Goal: Use online tool/utility: Utilize a website feature to perform a specific function

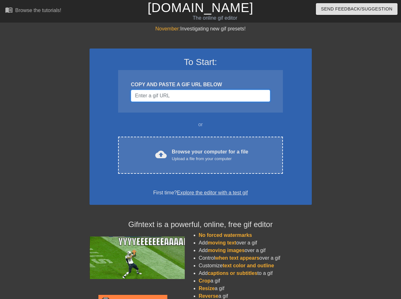
click at [206, 96] on input "Username" at bounding box center [200, 96] width 139 height 12
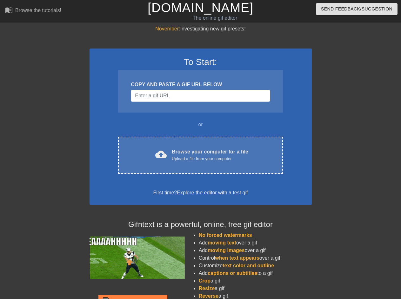
click at [236, 194] on link "Explore the editor with a test gif" at bounding box center [212, 192] width 71 height 5
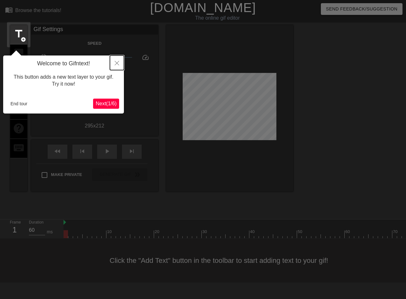
click at [112, 62] on button "Close" at bounding box center [117, 63] width 14 height 15
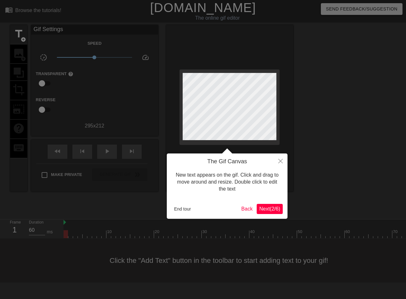
click at [266, 211] on span "Next ( 2 / 6 )" at bounding box center [269, 208] width 21 height 5
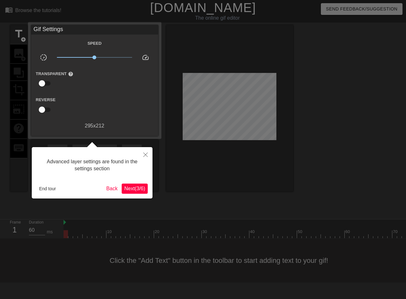
click at [137, 188] on span "Next ( 3 / 6 )" at bounding box center [134, 188] width 21 height 5
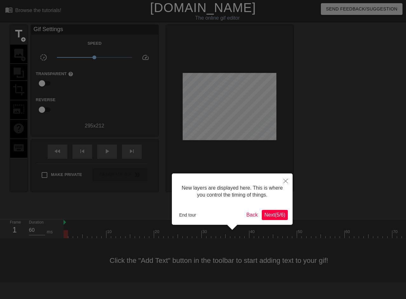
scroll to position [5, 0]
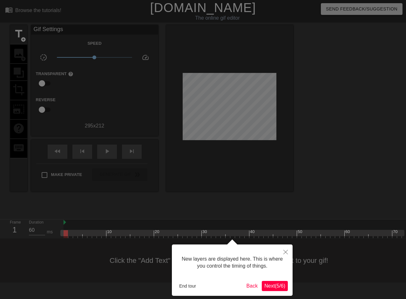
click at [282, 287] on span "Next ( 5 / 6 )" at bounding box center [274, 286] width 21 height 5
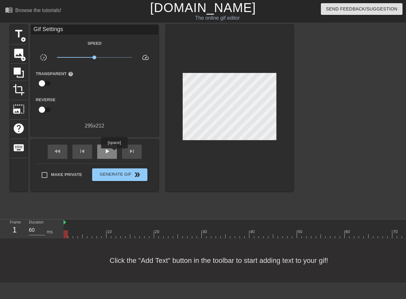
click at [114, 153] on div "play_arrow" at bounding box center [107, 152] width 20 height 14
click at [114, 153] on div "pause" at bounding box center [107, 152] width 20 height 14
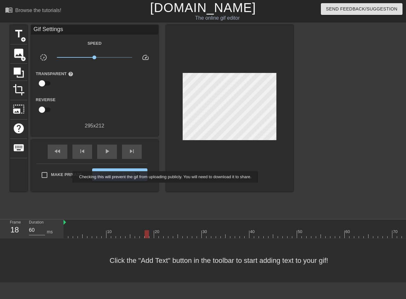
click at [68, 177] on span "Make Private" at bounding box center [66, 175] width 31 height 6
click at [51, 177] on input "Make Private" at bounding box center [44, 175] width 13 height 13
checkbox input "true"
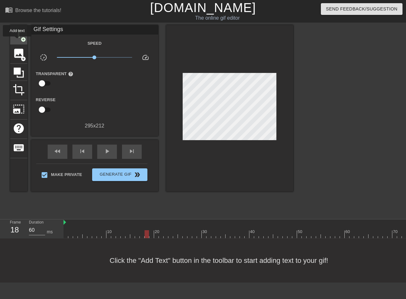
click at [17, 41] on div "title add_circle" at bounding box center [18, 34] width 17 height 19
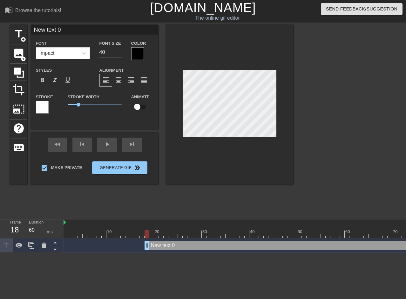
scroll to position [1, 2]
type input "C"
type textarea "C"
type input "Co"
type textarea "Co"
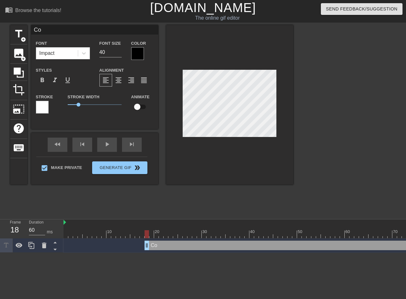
type input "Cor"
type textarea "Cor"
type input "[PERSON_NAME]"
type textarea "[PERSON_NAME]"
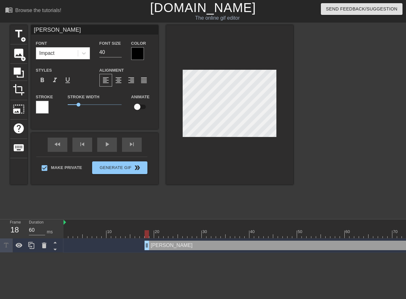
click at [305, 110] on div at bounding box center [348, 120] width 95 height 190
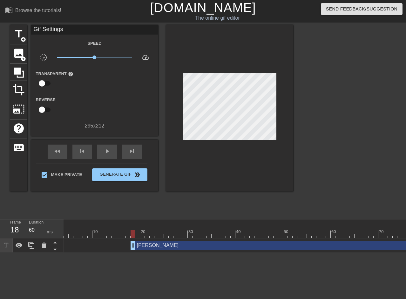
scroll to position [0, 21]
click at [106, 153] on span "play_arrow" at bounding box center [107, 152] width 8 height 8
